Goal: Task Accomplishment & Management: Manage account settings

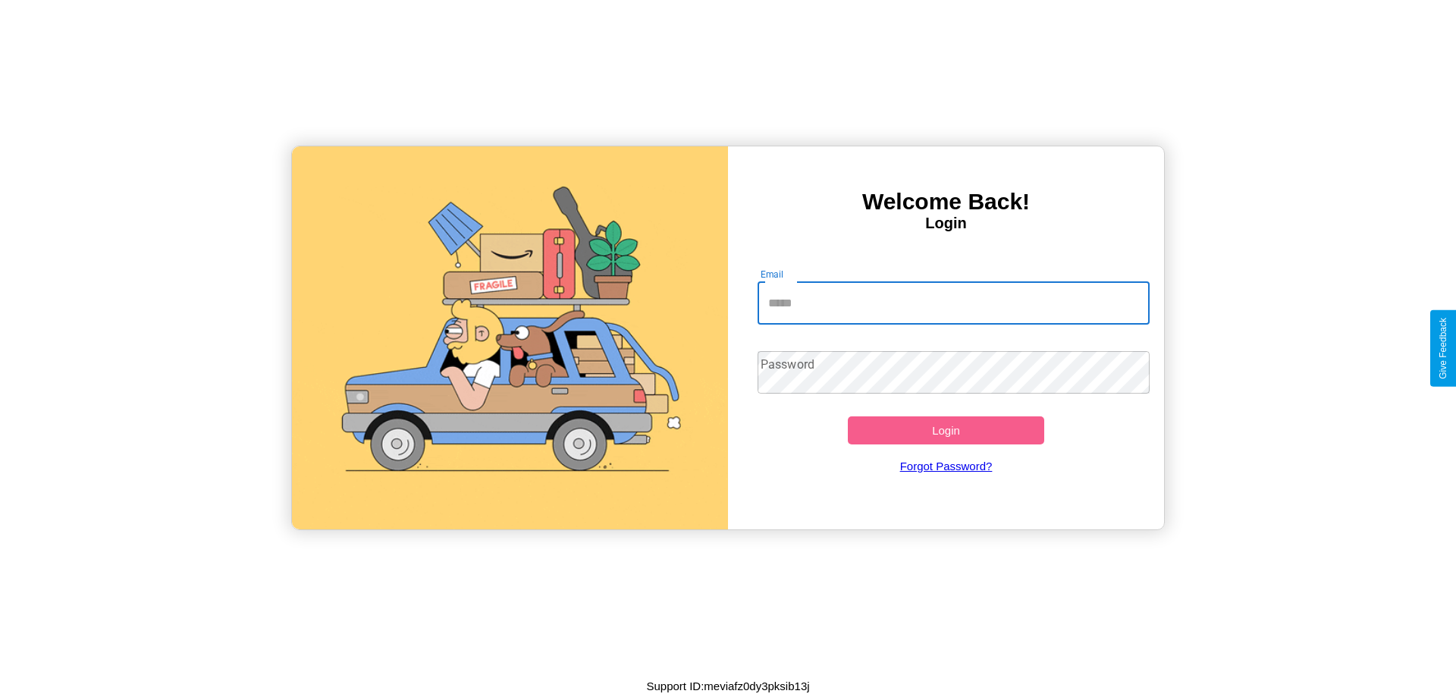
click at [953, 303] on input "Email" at bounding box center [954, 303] width 393 height 42
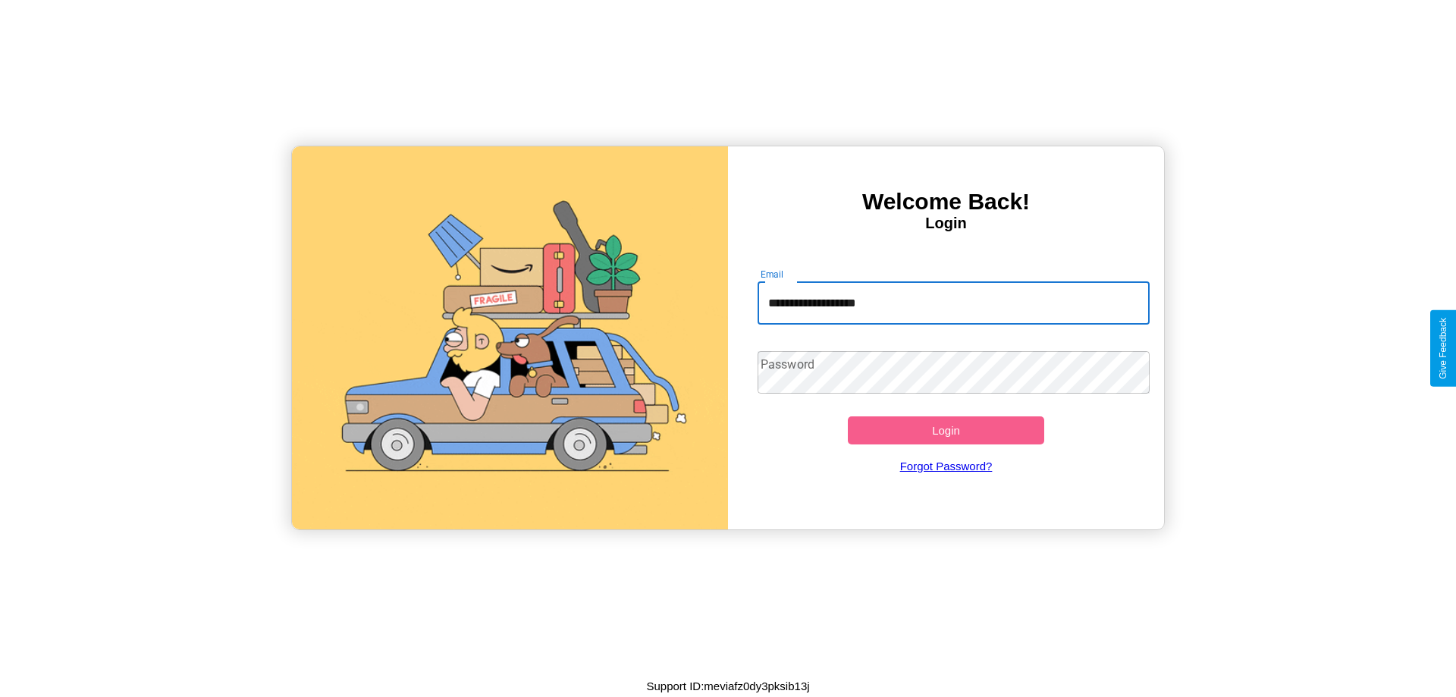
type input "**********"
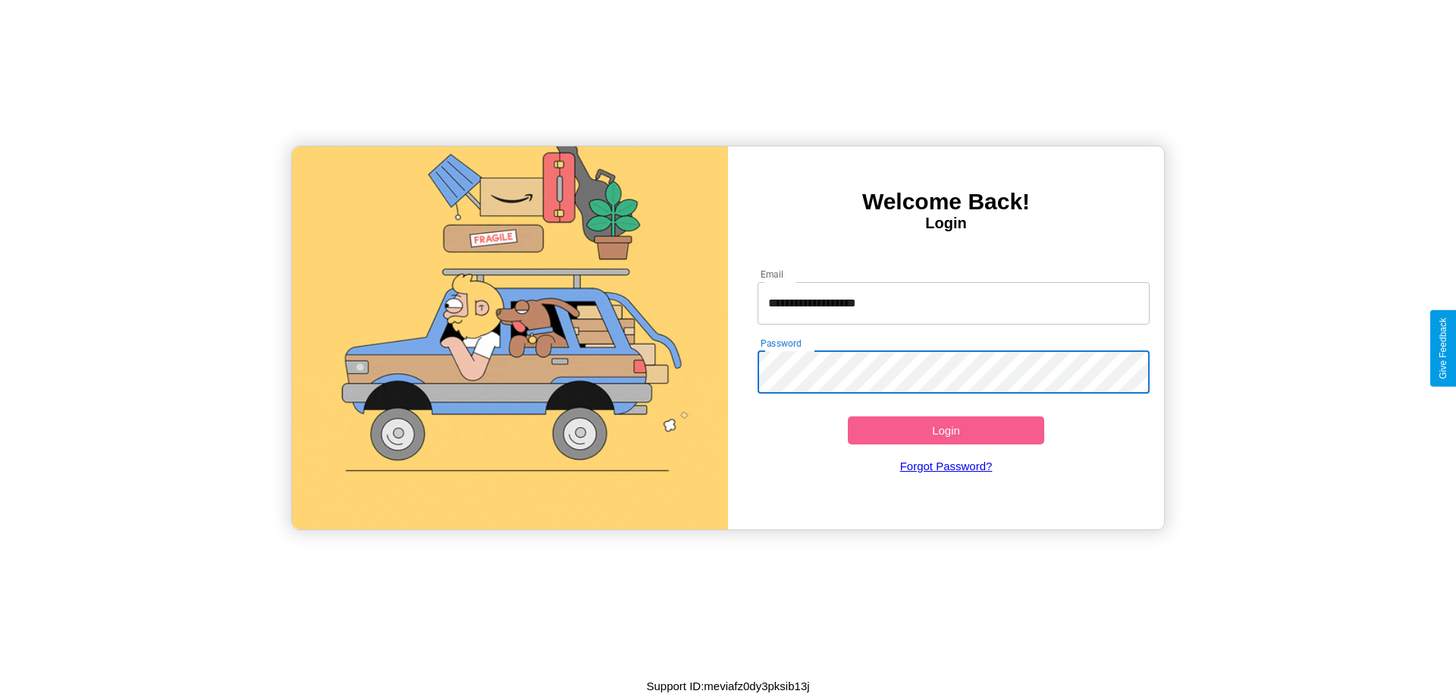
click at [946, 430] on button "Login" at bounding box center [946, 430] width 196 height 28
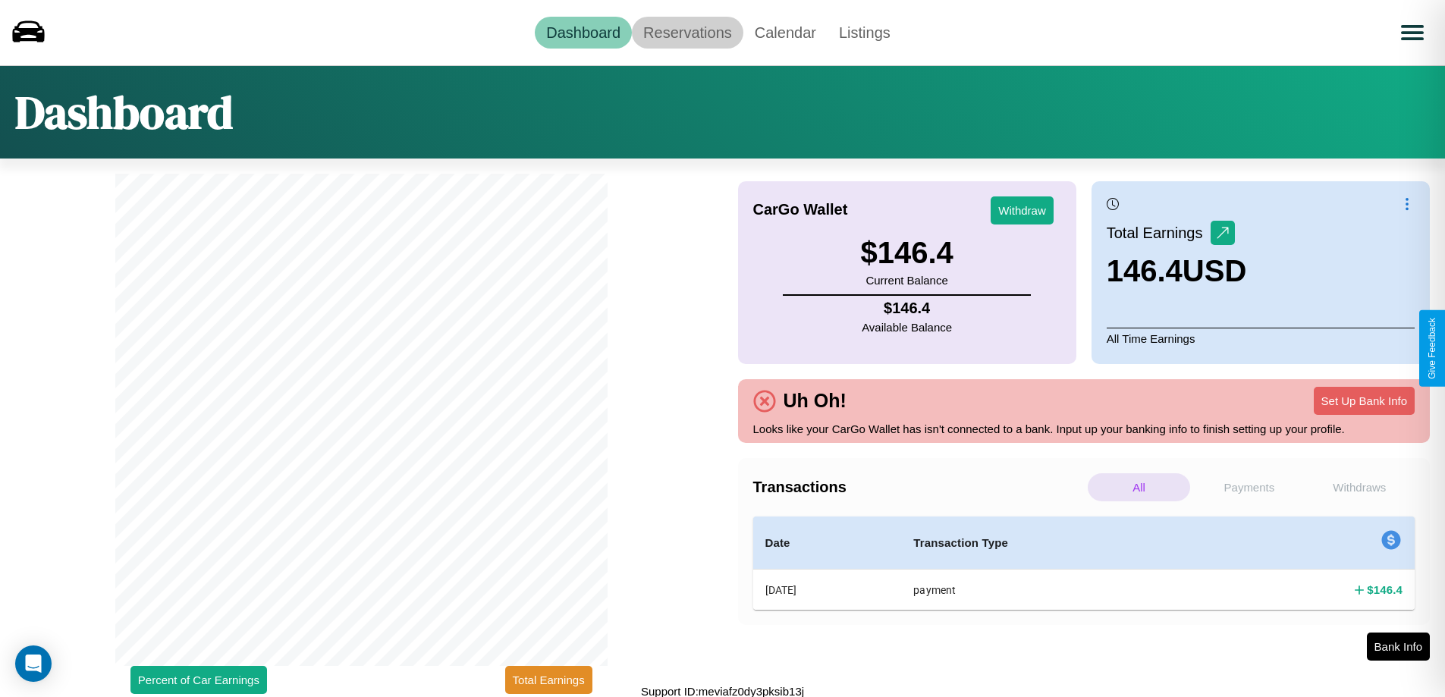
click at [687, 32] on link "Reservations" at bounding box center [687, 33] width 111 height 32
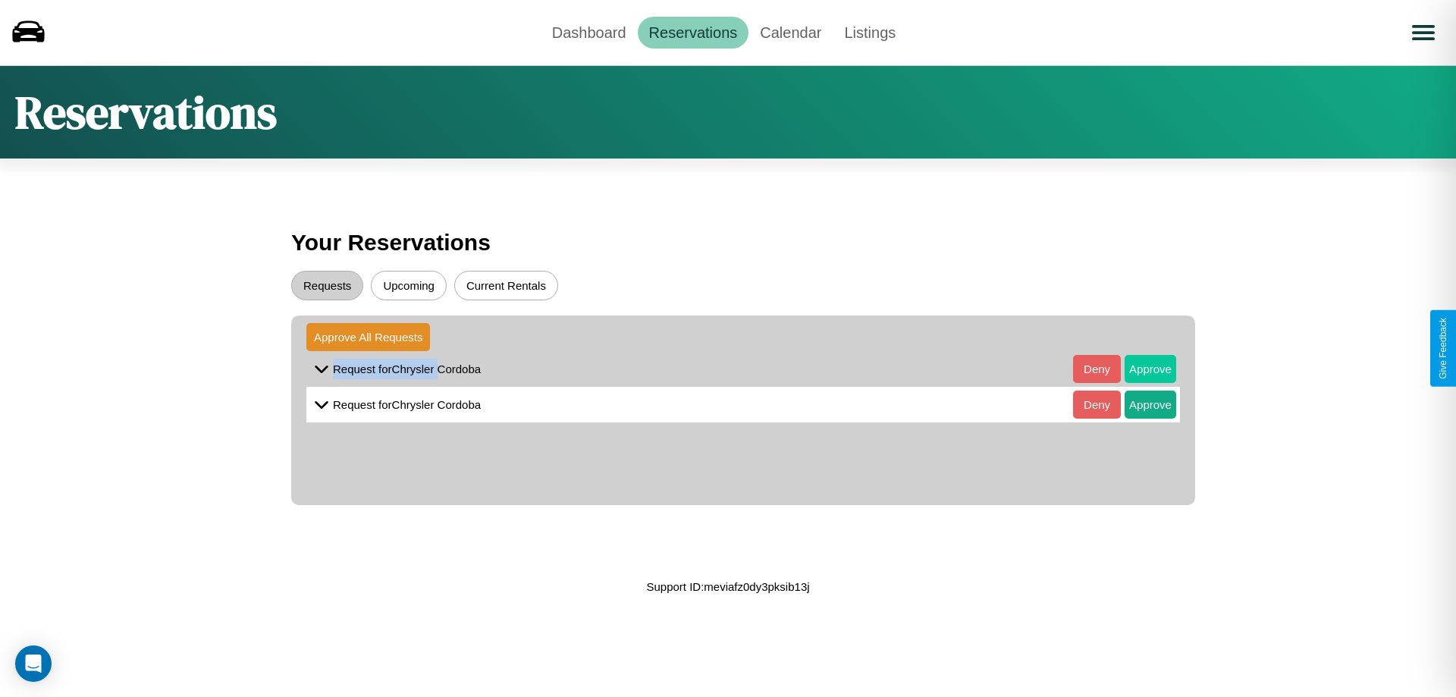
click at [1139, 369] on button "Approve" at bounding box center [1151, 369] width 52 height 28
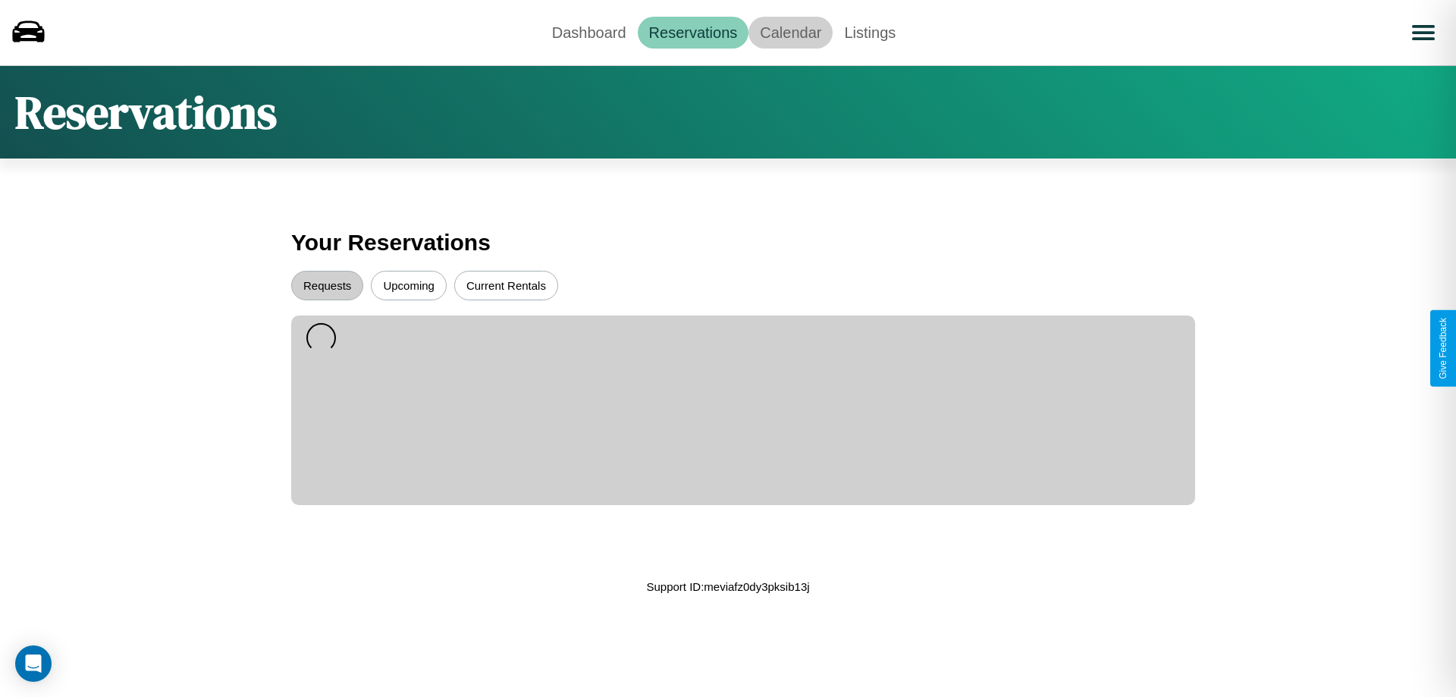
click at [790, 32] on link "Calendar" at bounding box center [790, 33] width 84 height 32
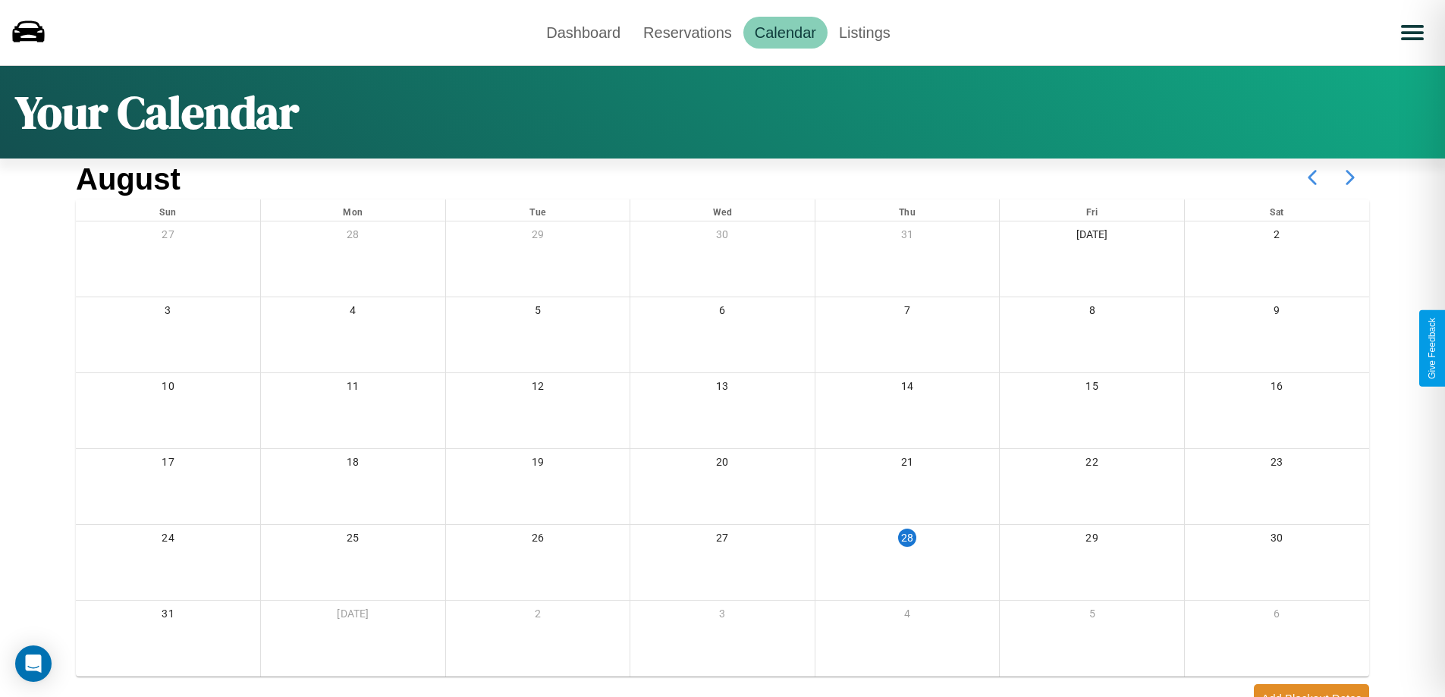
click at [1350, 177] on icon at bounding box center [1350, 177] width 38 height 38
